Goal: Information Seeking & Learning: Learn about a topic

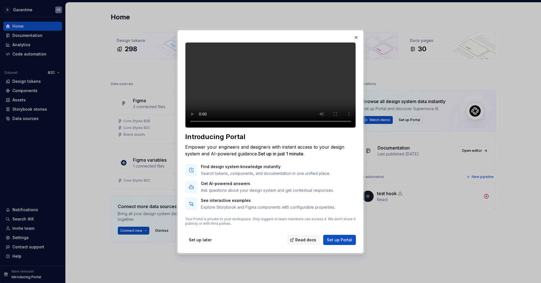
click at [28, 226] on div at bounding box center [270, 141] width 541 height 283
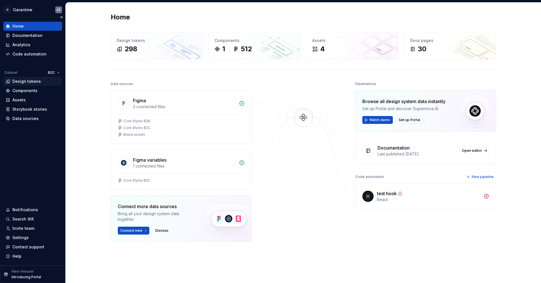
click at [22, 82] on div "Design tokens" at bounding box center [26, 82] width 28 height 6
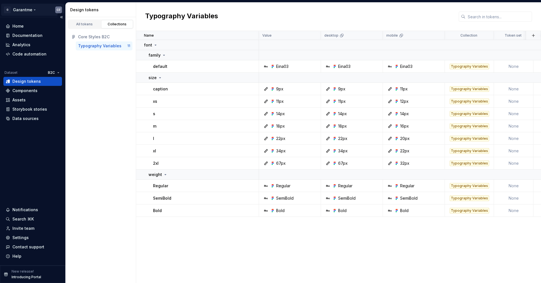
click at [38, 9] on html "G Garantme CF Home Documentation Analytics Code automation Dataset B2C Design t…" at bounding box center [270, 141] width 541 height 283
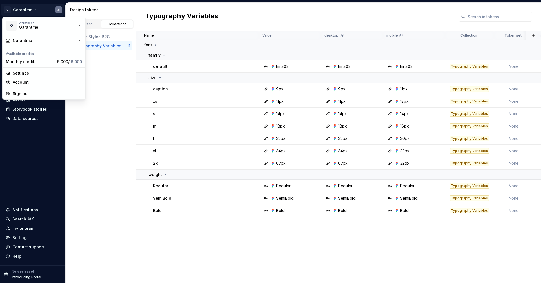
click at [38, 9] on html "G Garantme CF Home Documentation Analytics Code automation Dataset B2C Design t…" at bounding box center [270, 141] width 541 height 283
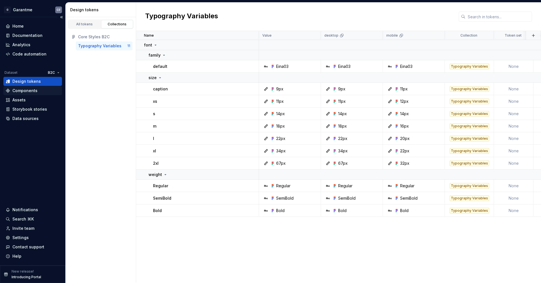
click at [22, 90] on div "Components" at bounding box center [24, 91] width 25 height 6
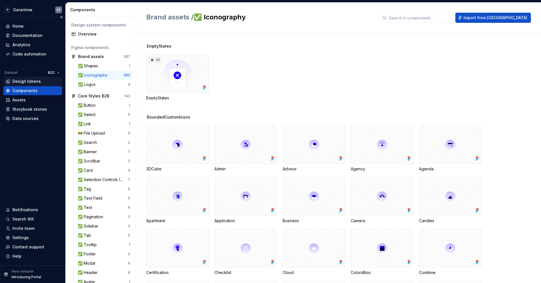
click at [24, 79] on div "Design tokens" at bounding box center [26, 82] width 28 height 6
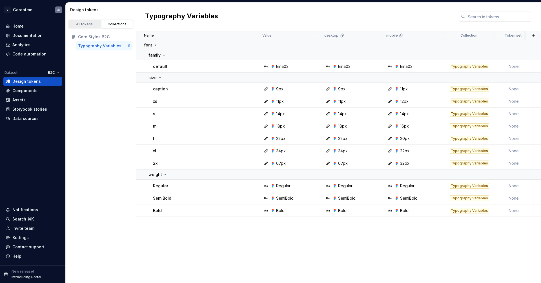
click at [82, 25] on div "All tokens" at bounding box center [85, 24] width 28 height 5
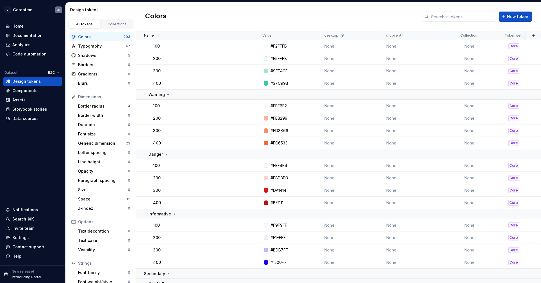
scroll to position [208, 0]
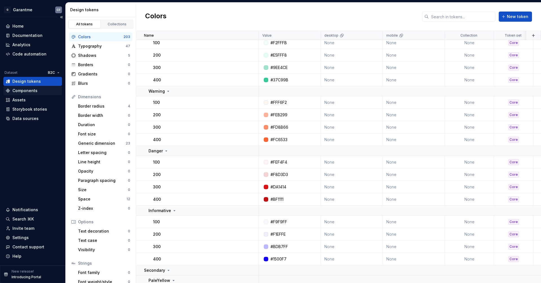
click at [38, 92] on div "Components" at bounding box center [33, 91] width 54 height 6
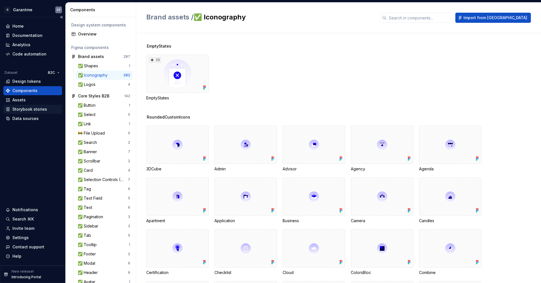
click at [32, 111] on div "Storybook stories" at bounding box center [29, 110] width 35 height 6
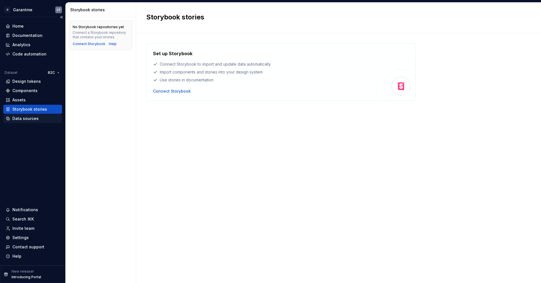
click at [28, 120] on div "Data sources" at bounding box center [25, 119] width 26 height 6
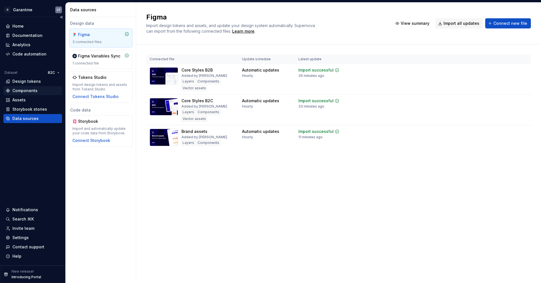
click at [39, 89] on div "Components" at bounding box center [33, 91] width 54 height 6
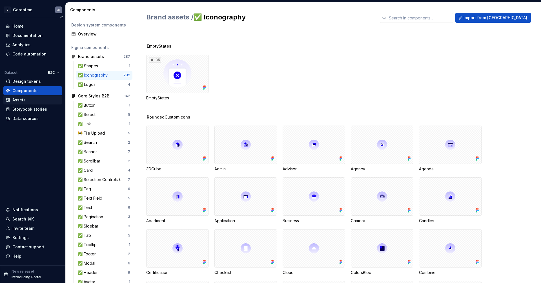
click at [35, 99] on div "Assets" at bounding box center [33, 100] width 54 height 6
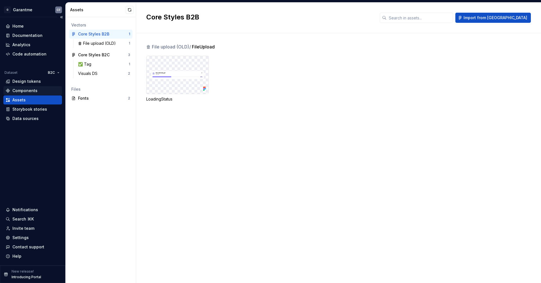
click at [29, 92] on div "Components" at bounding box center [24, 91] width 25 height 6
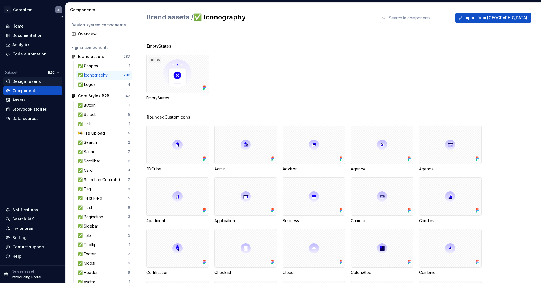
click at [21, 82] on div "Design tokens" at bounding box center [26, 82] width 28 height 6
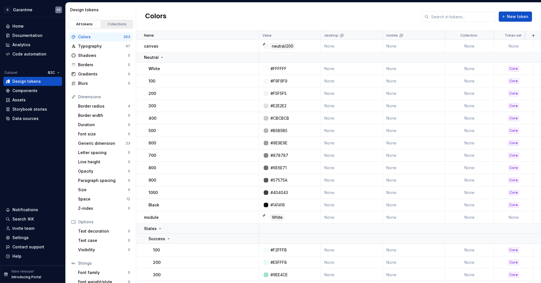
click at [120, 22] on div "Collections" at bounding box center [117, 24] width 28 height 5
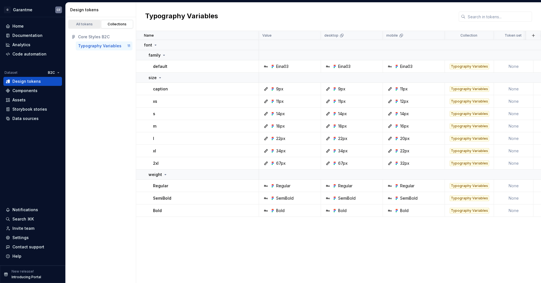
click at [89, 21] on link "All tokens" at bounding box center [85, 24] width 32 height 8
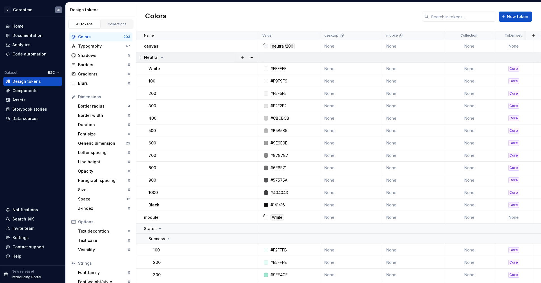
click at [162, 52] on td "Neutral" at bounding box center [197, 57] width 123 height 10
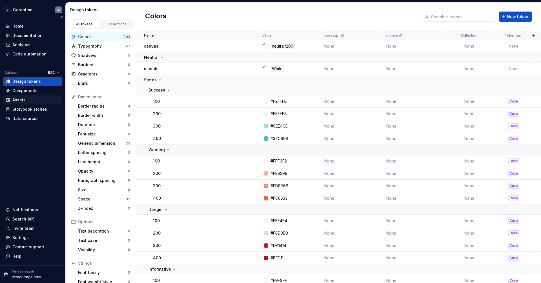
click at [22, 98] on div "Assets" at bounding box center [18, 100] width 13 height 6
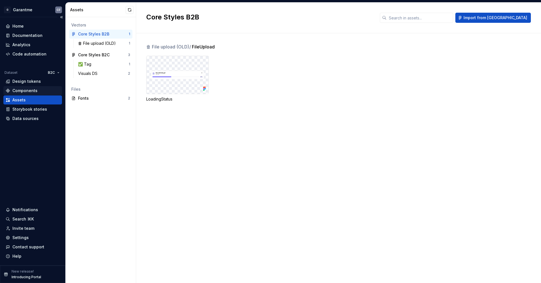
click at [28, 89] on div "Components" at bounding box center [24, 91] width 25 height 6
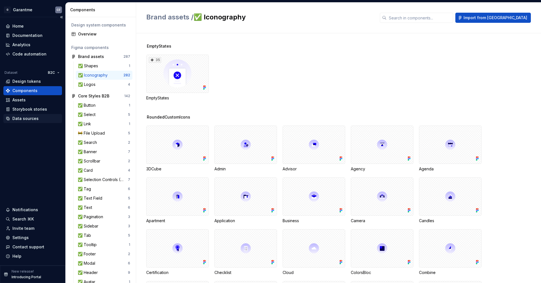
click at [27, 119] on div "Data sources" at bounding box center [25, 119] width 26 height 6
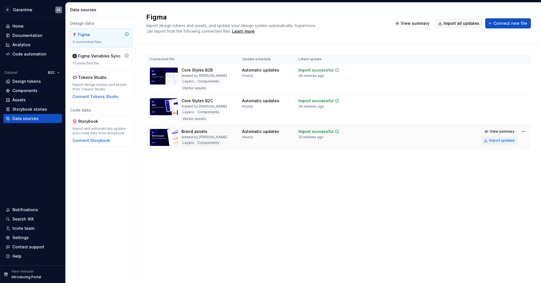
click at [508, 140] on div "Import updates" at bounding box center [503, 140] width 26 height 5
click at [522, 130] on html "G Garantme CF Home Documentation Analytics Code automation Dataset B2C Design t…" at bounding box center [270, 141] width 541 height 283
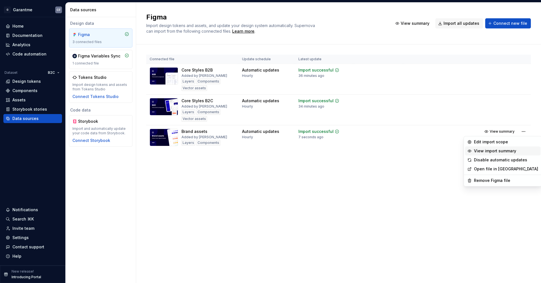
click at [502, 151] on div "View import summary" at bounding box center [506, 151] width 64 height 6
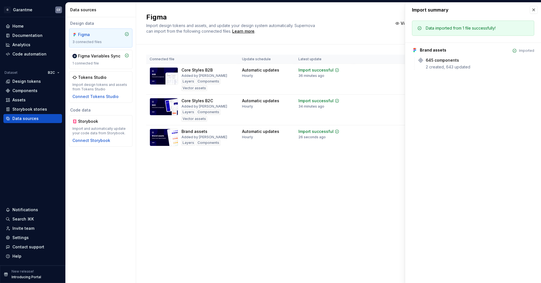
click at [332, 173] on div "Figma Import design tokens and assets, and update your design system automatica…" at bounding box center [338, 143] width 405 height 281
click at [96, 60] on div "Figma Variables Sync 1 connected file" at bounding box center [100, 59] width 57 height 12
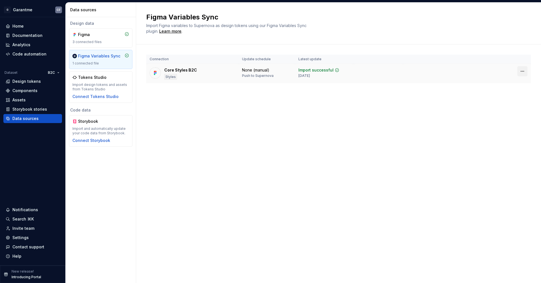
click at [522, 74] on html "G Garantme CF Home Documentation Analytics Code automation Dataset B2C Design t…" at bounding box center [270, 141] width 541 height 283
click at [520, 83] on div "Disconnect plugin" at bounding box center [519, 83] width 37 height 6
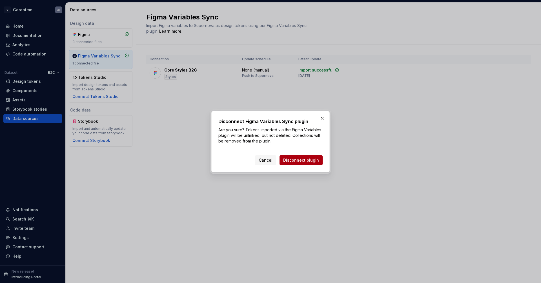
click at [303, 164] on button "Disconnect plugin" at bounding box center [301, 160] width 43 height 10
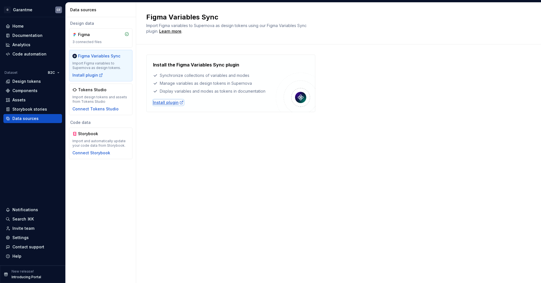
click at [161, 102] on div "Install plugin" at bounding box center [168, 103] width 31 height 6
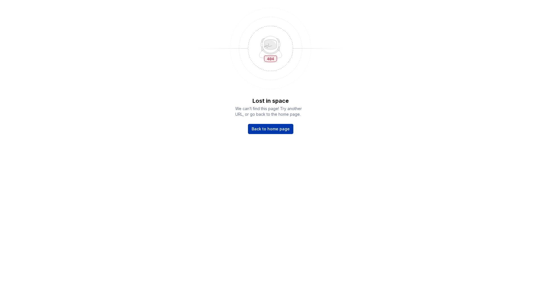
click at [276, 131] on span "Back to home page" at bounding box center [271, 129] width 38 height 6
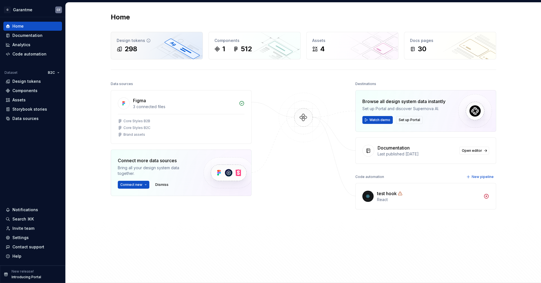
click at [178, 58] on div "Design tokens 298" at bounding box center [157, 45] width 92 height 27
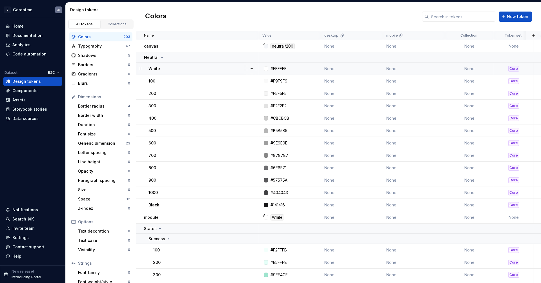
click at [517, 66] on div "Core" at bounding box center [514, 69] width 11 height 6
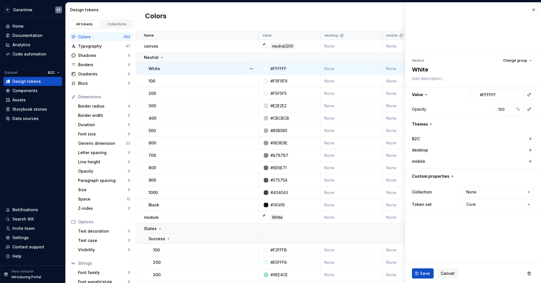
type textarea "*"
click at [450, 270] on button "Cancel" at bounding box center [447, 274] width 21 height 10
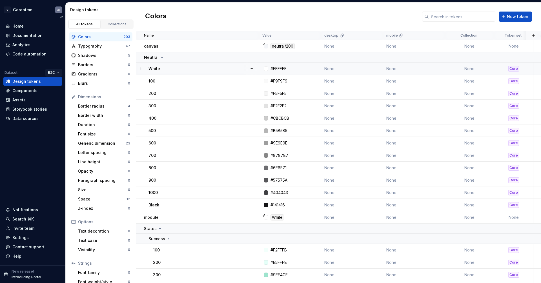
click at [50, 73] on html "G Garantme CF Home Documentation Analytics Code automation Dataset B2C Design t…" at bounding box center [270, 141] width 541 height 283
click at [51, 82] on div "B2B" at bounding box center [71, 83] width 48 height 9
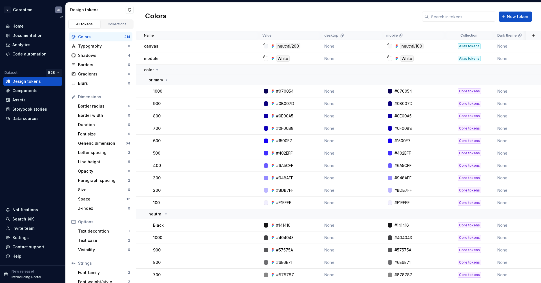
click at [51, 72] on html "G Garantme CF Home Documentation Analytics Code automation Dataset B2B Design t…" at bounding box center [270, 141] width 541 height 283
click at [53, 70] on html "G Garantme CF Home Documentation Analytics Code automation Dataset B2B Design t…" at bounding box center [270, 141] width 541 height 283
click at [49, 90] on div "B2C" at bounding box center [71, 92] width 48 height 9
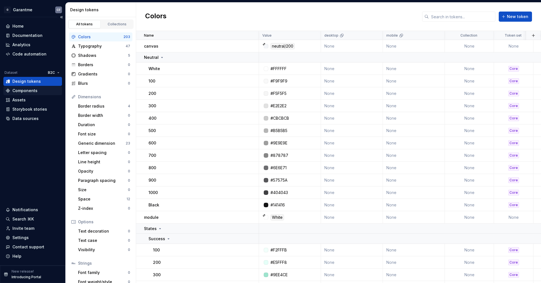
click at [39, 88] on div "Components" at bounding box center [33, 91] width 54 height 6
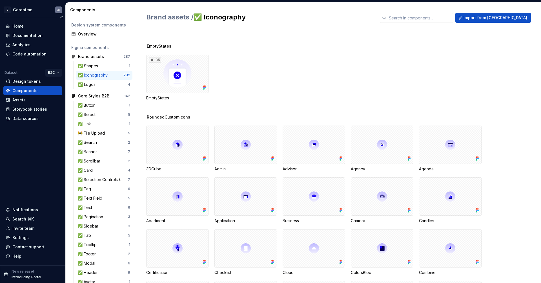
click at [54, 72] on html "G Garantme CF Home Documentation Analytics Code automation Dataset B2C Design t…" at bounding box center [270, 141] width 541 height 283
click at [55, 81] on div "B2B" at bounding box center [71, 83] width 48 height 9
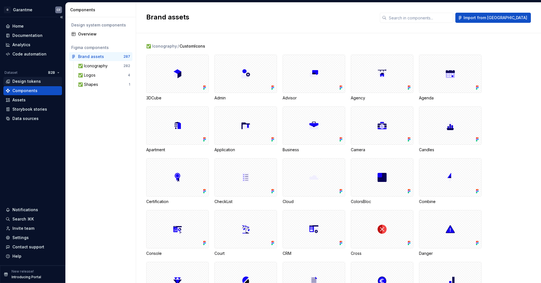
click at [30, 82] on div "Design tokens" at bounding box center [26, 82] width 28 height 6
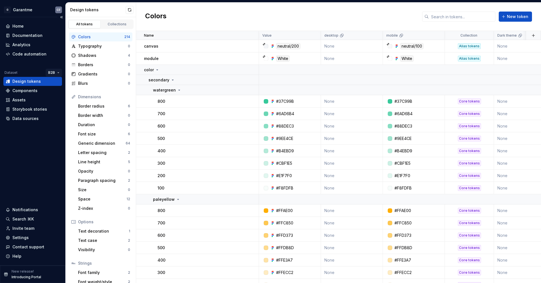
click at [56, 70] on html "G Garantme CF Home Documentation Analytics Code automation Dataset B2B Design t…" at bounding box center [270, 141] width 541 height 283
click at [54, 92] on div "B2C" at bounding box center [71, 92] width 48 height 9
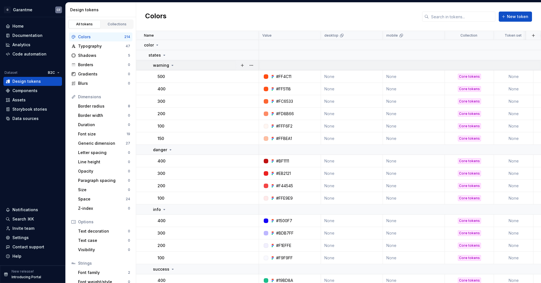
click at [173, 66] on icon at bounding box center [172, 65] width 5 height 5
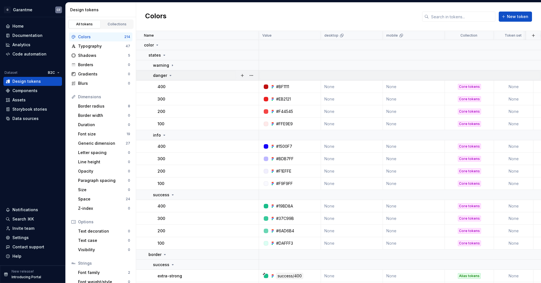
click at [171, 78] on div "danger" at bounding box center [163, 76] width 20 height 6
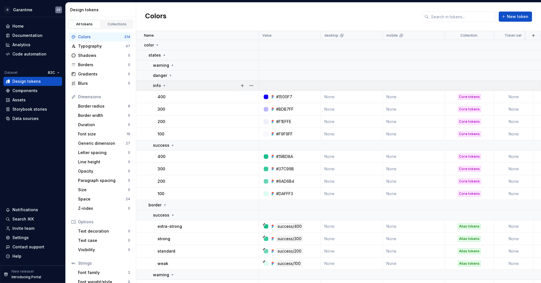
click at [165, 83] on icon at bounding box center [164, 85] width 5 height 5
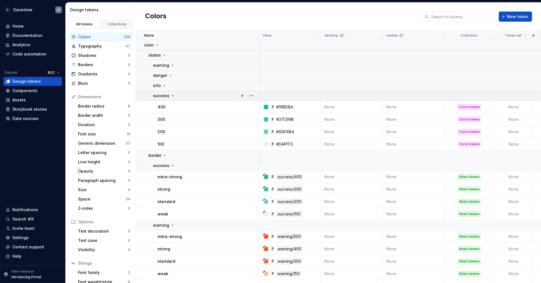
click at [172, 96] on icon at bounding box center [172, 96] width 1 height 1
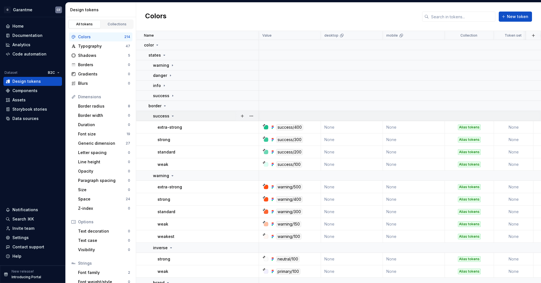
click at [171, 114] on icon at bounding box center [173, 116] width 5 height 5
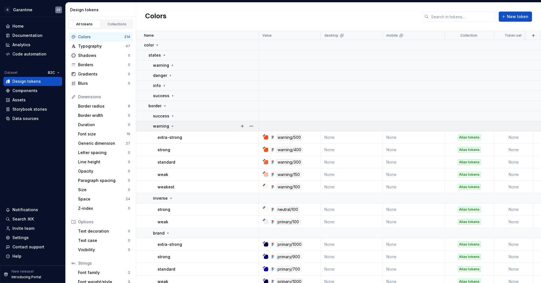
click at [172, 127] on icon at bounding box center [172, 126] width 5 height 5
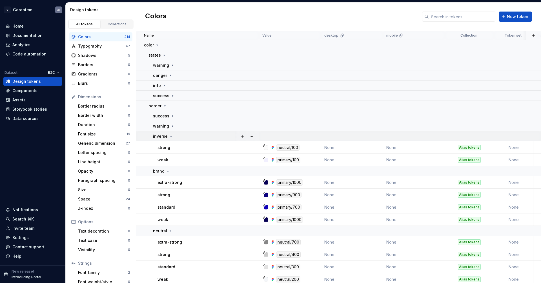
click at [171, 138] on icon at bounding box center [171, 136] width 5 height 5
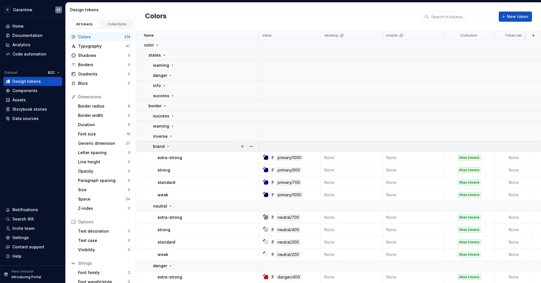
click at [171, 147] on div "brand" at bounding box center [205, 147] width 105 height 6
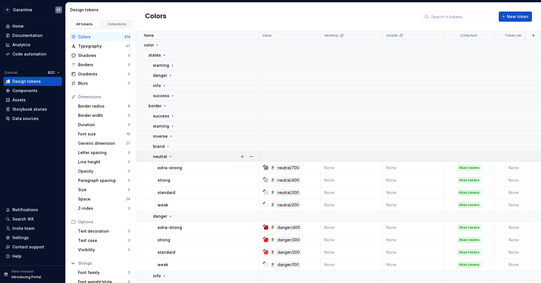
click at [169, 158] on icon at bounding box center [170, 157] width 5 height 5
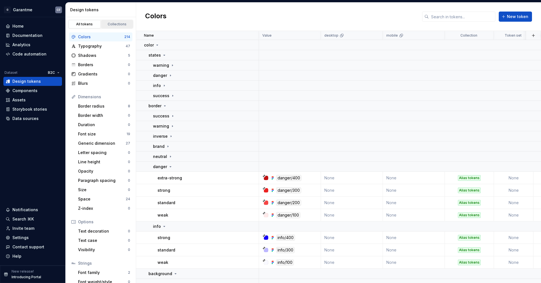
click at [114, 21] on link "Collections" at bounding box center [117, 24] width 32 height 8
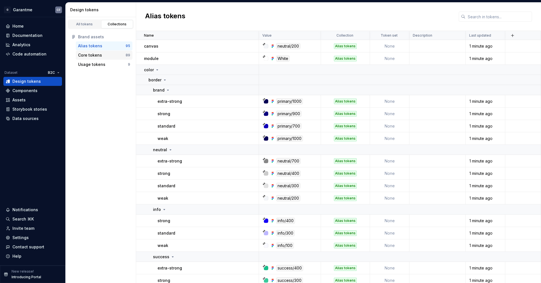
click at [105, 55] on div "Core tokens" at bounding box center [102, 55] width 48 height 6
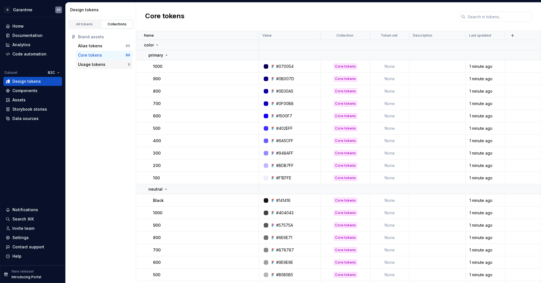
click at [100, 65] on div "Usage tokens" at bounding box center [91, 65] width 27 height 6
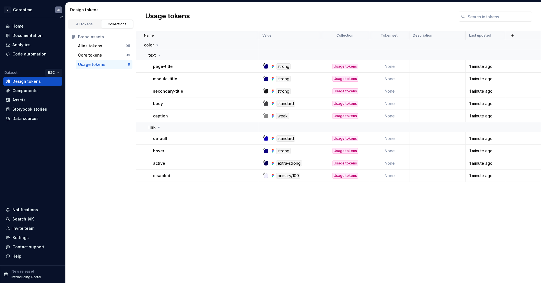
click at [60, 72] on html "G Garantme CF Home Documentation Analytics Code automation Dataset B2C Design t…" at bounding box center [270, 141] width 541 height 283
click at [57, 85] on div "B2B" at bounding box center [74, 84] width 37 height 6
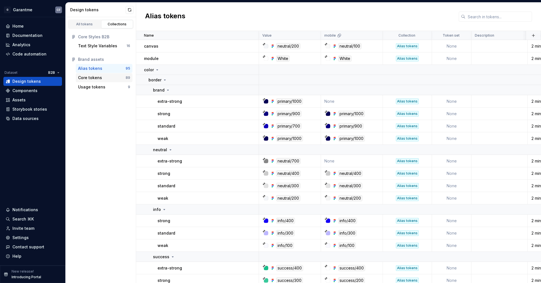
click at [109, 78] on div "Core tokens" at bounding box center [102, 78] width 48 height 6
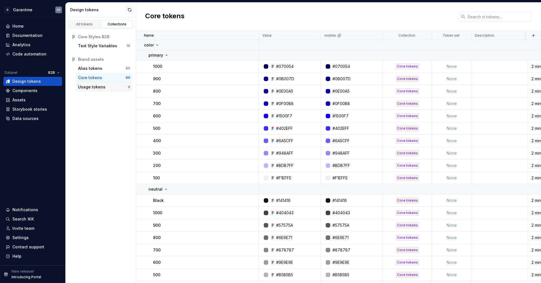
click at [107, 86] on div "Usage tokens" at bounding box center [103, 87] width 50 height 6
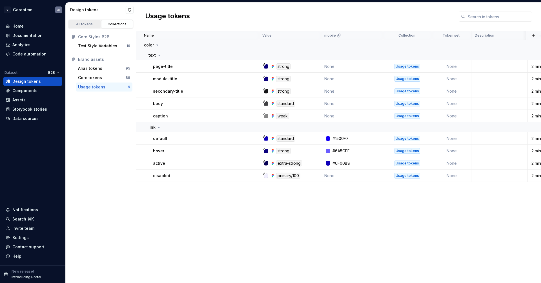
click at [85, 20] on link "All tokens" at bounding box center [85, 24] width 32 height 8
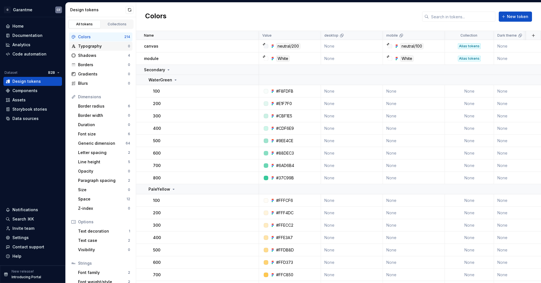
click at [81, 46] on div "Typography" at bounding box center [103, 46] width 50 height 6
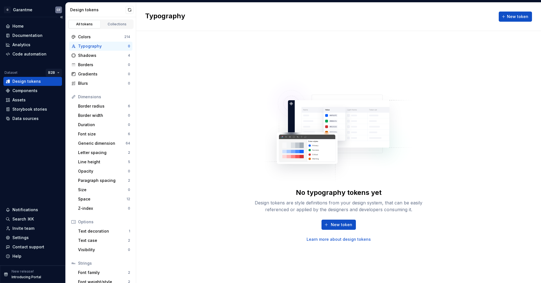
click at [52, 73] on html "G Garantme CF Home Documentation Analytics Code automation Dataset B2B Design t…" at bounding box center [270, 141] width 541 height 283
click at [53, 91] on div "B2C" at bounding box center [71, 92] width 48 height 9
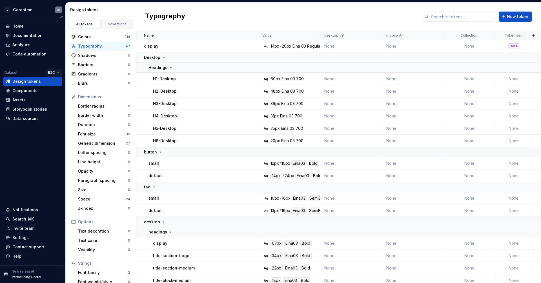
click at [56, 74] on html "G Garantme CF Home Documentation Analytics Code automation Dataset B2C Design t…" at bounding box center [270, 141] width 541 height 283
click at [56, 82] on div "B2B" at bounding box center [74, 84] width 37 height 6
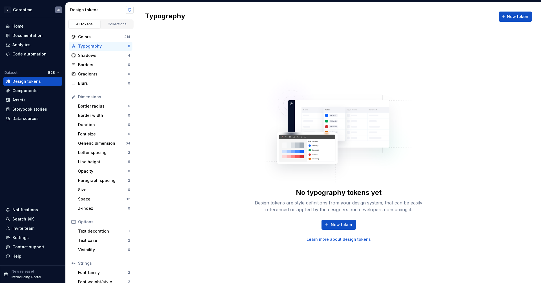
click at [128, 13] on button "button" at bounding box center [130, 10] width 8 height 8
click at [127, 24] on div "Collections" at bounding box center [117, 24] width 28 height 5
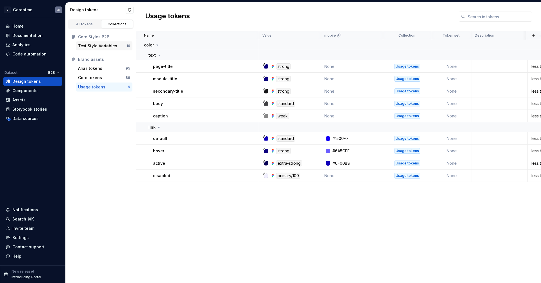
click at [117, 41] on div "Text Style Variables 16" at bounding box center [104, 45] width 57 height 9
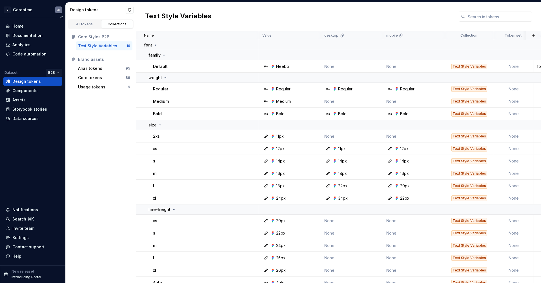
click at [57, 73] on html "G Garantme CF Home Documentation Analytics Code automation Dataset B2B Design t…" at bounding box center [270, 141] width 541 height 283
click at [55, 91] on div "B2C" at bounding box center [71, 92] width 48 height 9
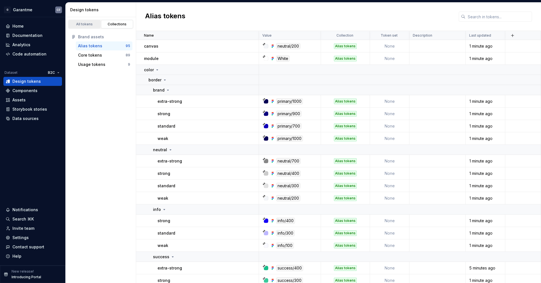
click at [82, 25] on div "All tokens" at bounding box center [85, 24] width 28 height 5
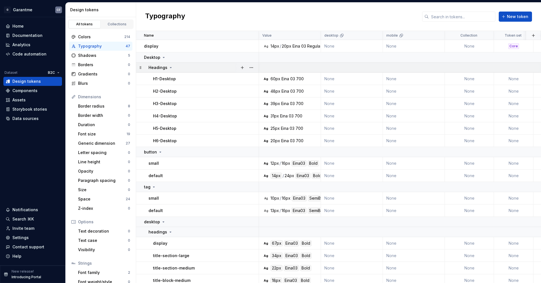
click at [189, 67] on div "Headings" at bounding box center [204, 68] width 110 height 6
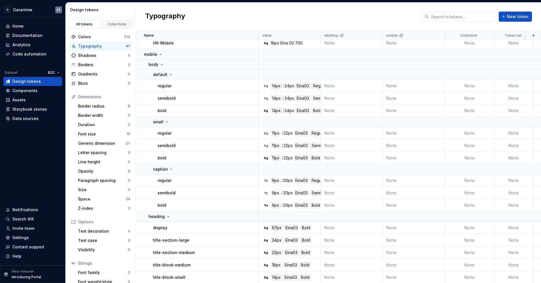
click at [189, 67] on div "body" at bounding box center [204, 65] width 110 height 6
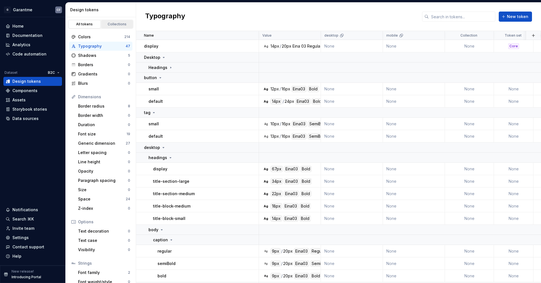
click at [118, 26] on link "Collections" at bounding box center [117, 24] width 32 height 8
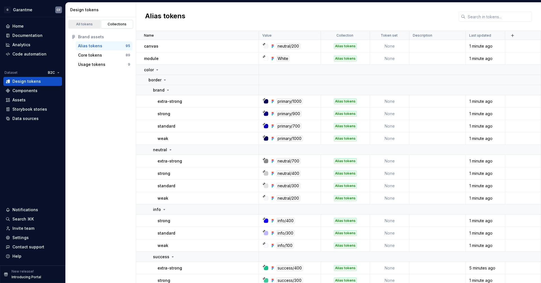
click at [84, 23] on div "All tokens" at bounding box center [85, 24] width 28 height 5
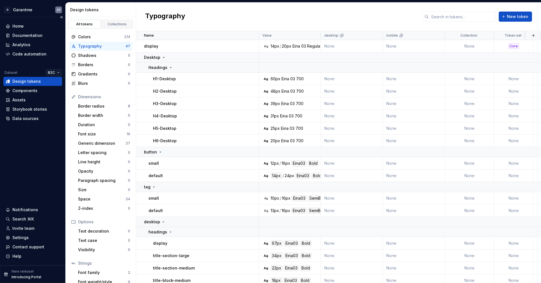
click at [52, 74] on html "G Garantme CF Home Documentation Analytics Code automation Dataset B2C Design t…" at bounding box center [270, 141] width 541 height 283
click at [49, 85] on div "B2B" at bounding box center [71, 83] width 48 height 9
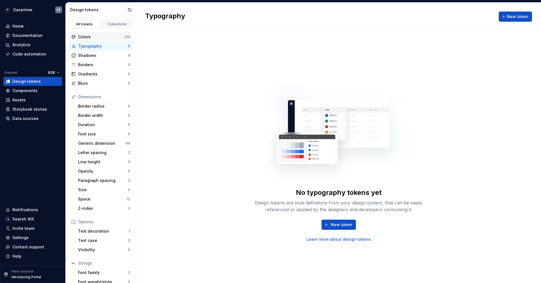
click at [87, 40] on div "Colors 214" at bounding box center [100, 36] width 63 height 9
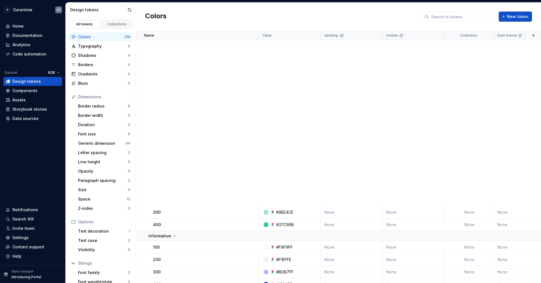
scroll to position [2909, 0]
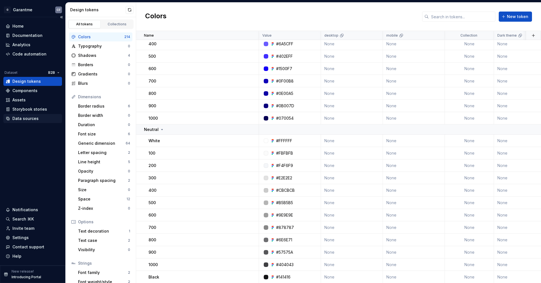
click at [32, 114] on div "Data sources" at bounding box center [32, 118] width 59 height 9
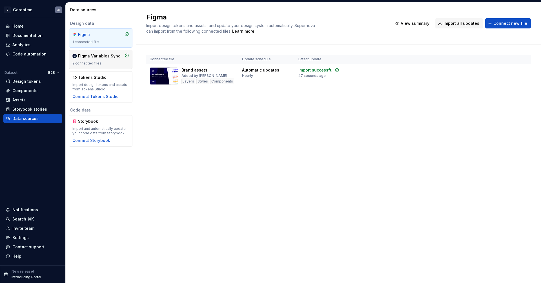
click at [105, 57] on div "Figma Variables Sync" at bounding box center [99, 56] width 42 height 6
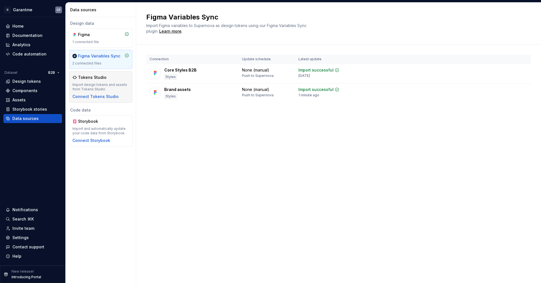
click at [107, 82] on div "Tokens Studio Import design tokens and assets from Tokens Studio Connect Tokens…" at bounding box center [100, 87] width 57 height 25
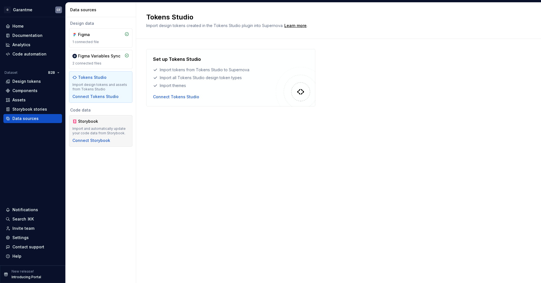
click at [105, 125] on div "Storybook Import and automatically update your code data from Storybook. Connec…" at bounding box center [100, 131] width 57 height 25
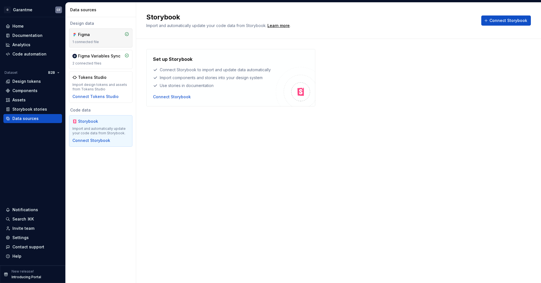
click at [96, 40] on div "1 connected file" at bounding box center [100, 42] width 57 height 5
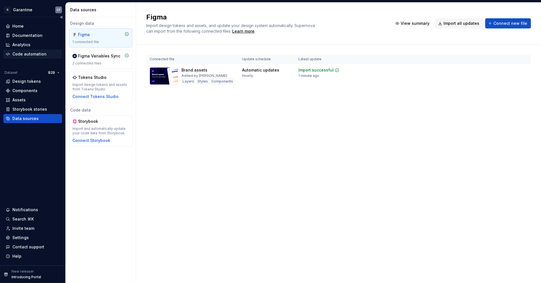
click at [36, 54] on div "Code automation" at bounding box center [29, 54] width 34 height 6
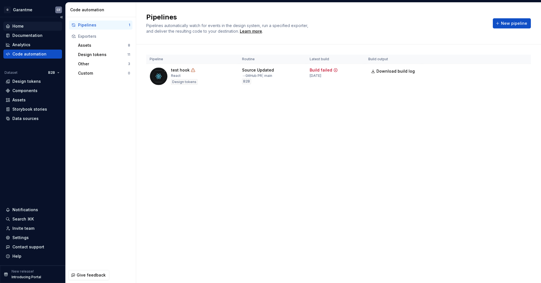
click at [20, 25] on div "Home" at bounding box center [17, 26] width 11 height 6
